Goal: Transaction & Acquisition: Subscribe to service/newsletter

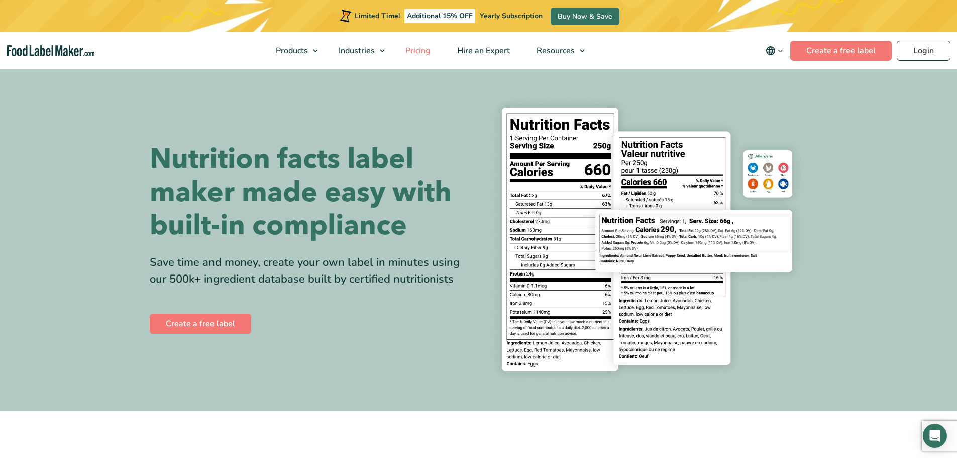
click at [414, 50] on span "Pricing" at bounding box center [417, 50] width 29 height 11
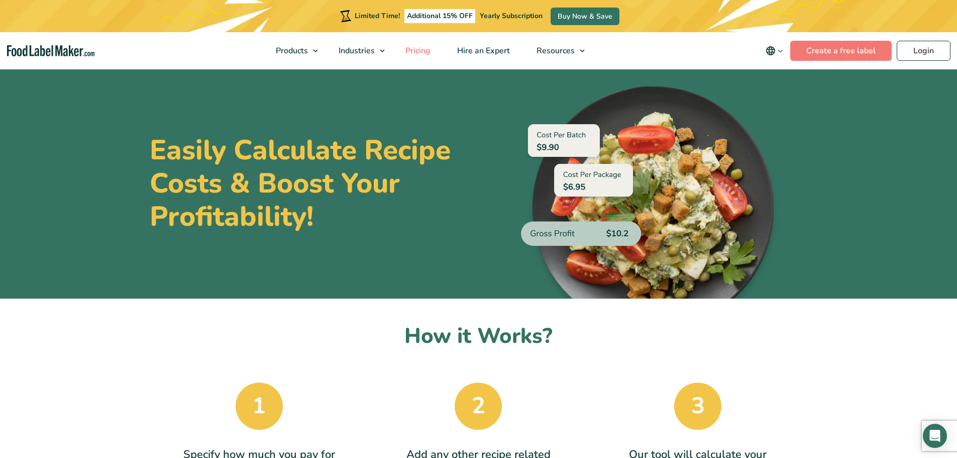
click at [420, 53] on span "Pricing" at bounding box center [417, 50] width 29 height 11
